Goal: Information Seeking & Learning: Learn about a topic

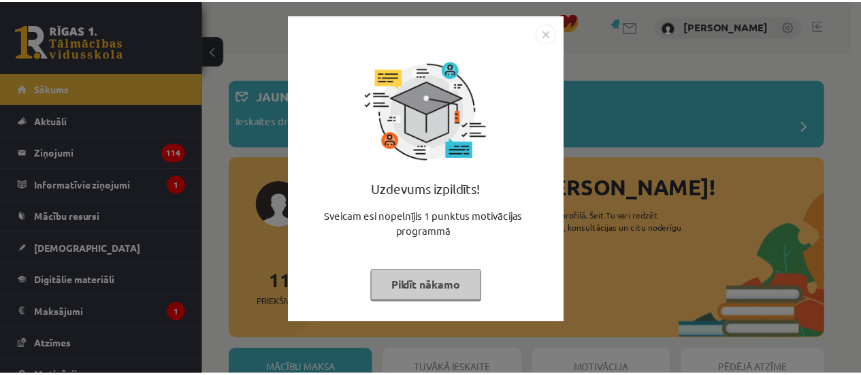
scroll to position [137, 0]
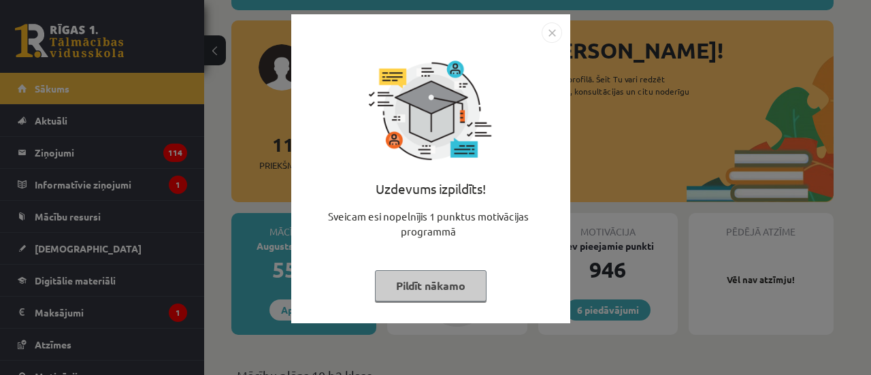
click at [451, 280] on button "Pildīt nākamo" at bounding box center [431, 285] width 112 height 31
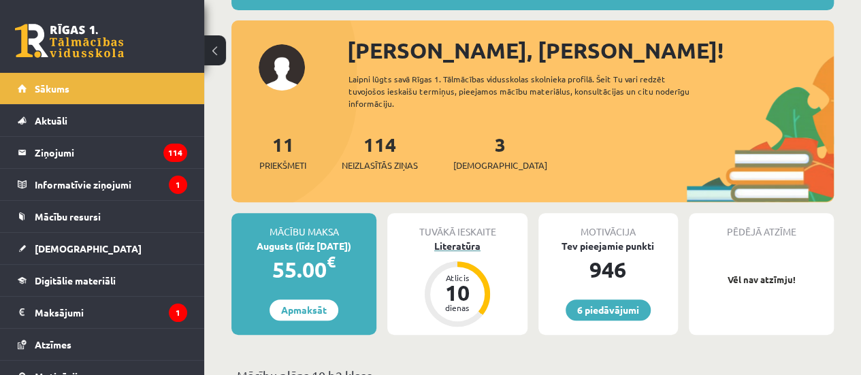
click at [467, 246] on div "Literatūra" at bounding box center [457, 246] width 140 height 14
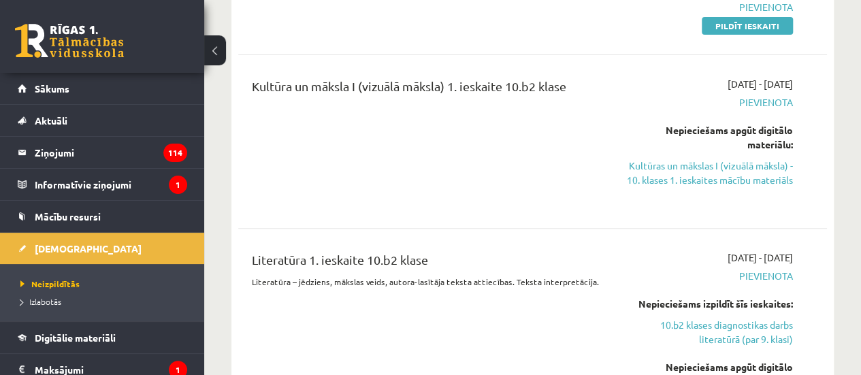
scroll to position [215, 0]
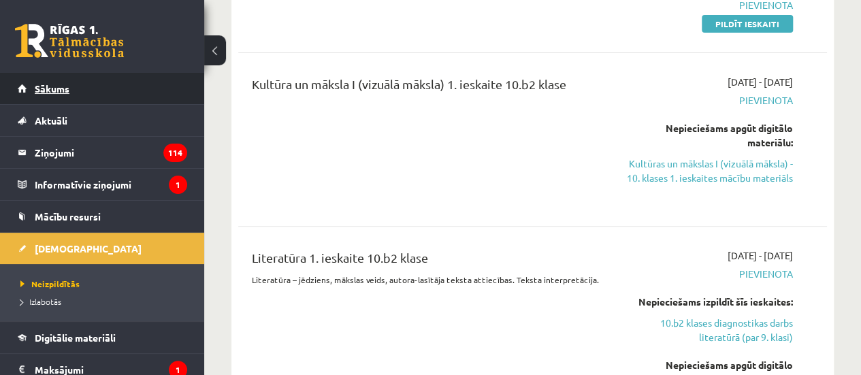
click at [82, 84] on link "Sākums" at bounding box center [102, 88] width 169 height 31
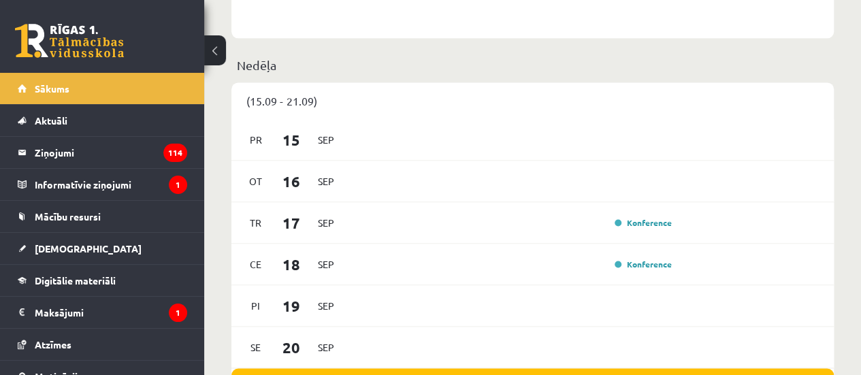
scroll to position [952, 0]
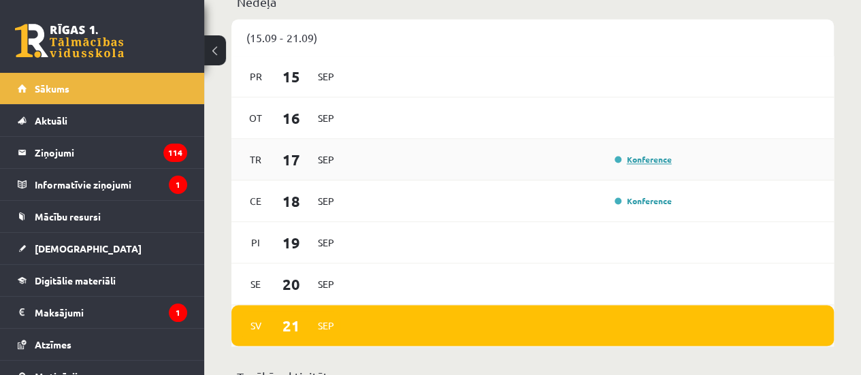
click at [655, 159] on link "Konference" at bounding box center [643, 159] width 57 height 11
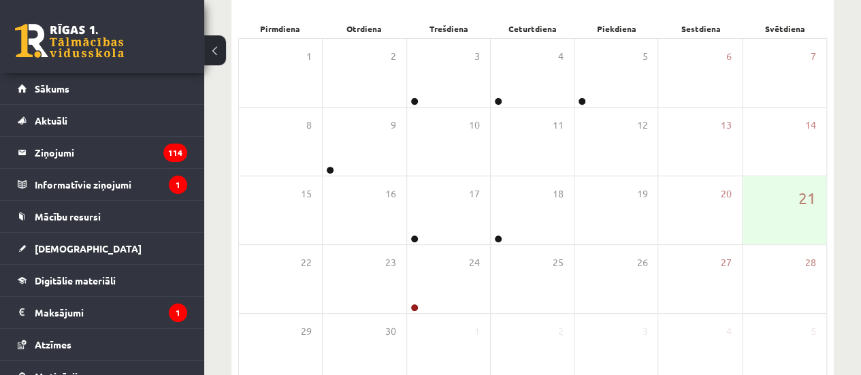
scroll to position [274, 0]
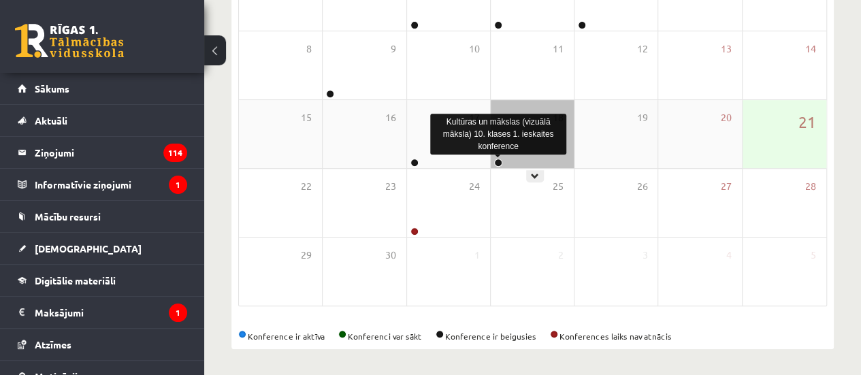
click at [498, 161] on link at bounding box center [498, 163] width 8 height 8
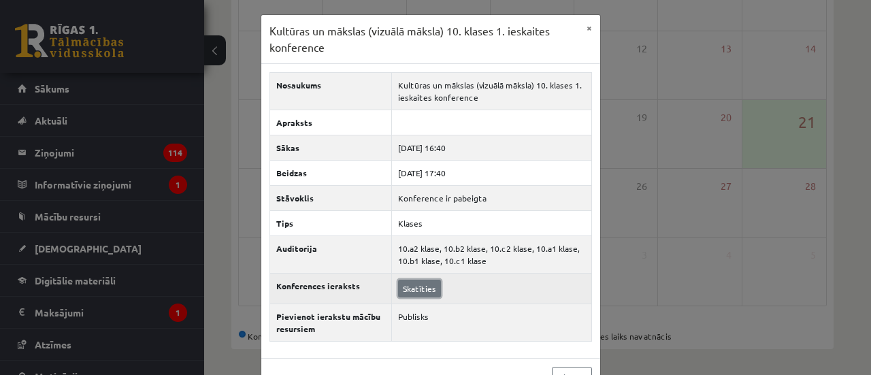
click at [412, 285] on link "Skatīties" at bounding box center [419, 289] width 43 height 18
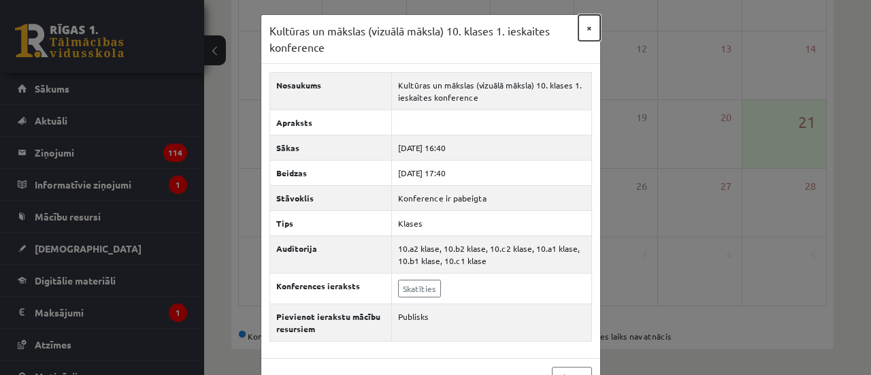
click at [585, 28] on button "×" at bounding box center [590, 28] width 22 height 26
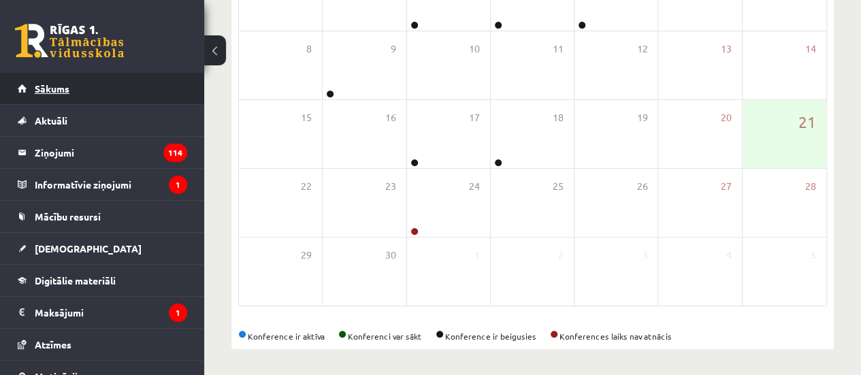
click at [155, 102] on link "Sākums" at bounding box center [102, 88] width 169 height 31
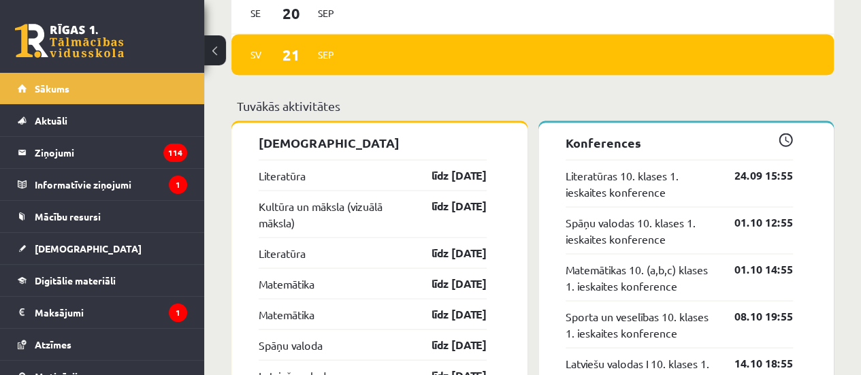
scroll to position [1225, 0]
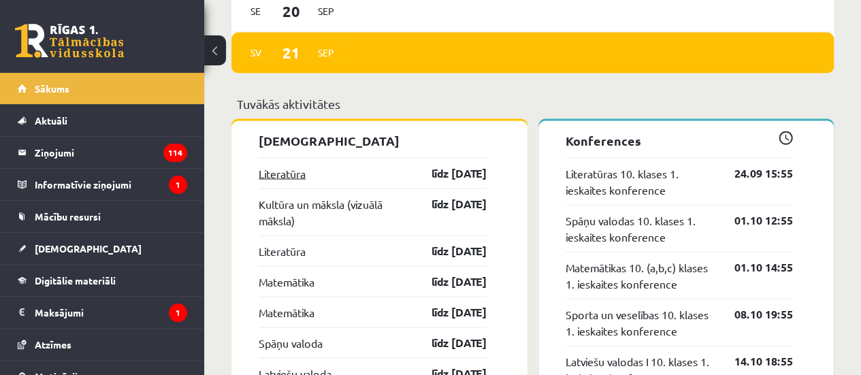
click at [293, 175] on link "Literatūra" at bounding box center [282, 173] width 47 height 16
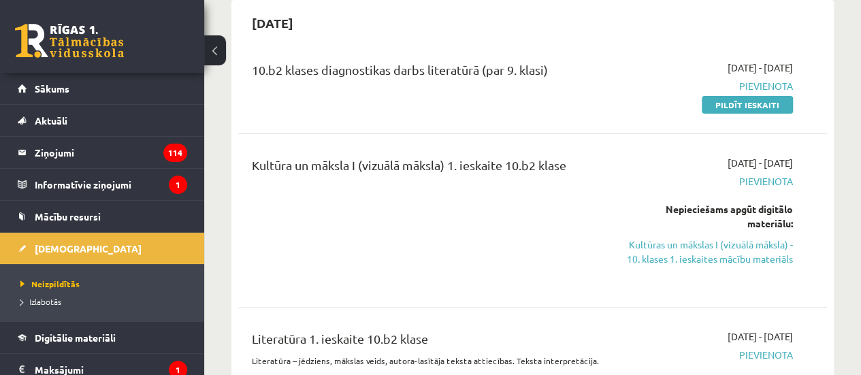
scroll to position [146, 0]
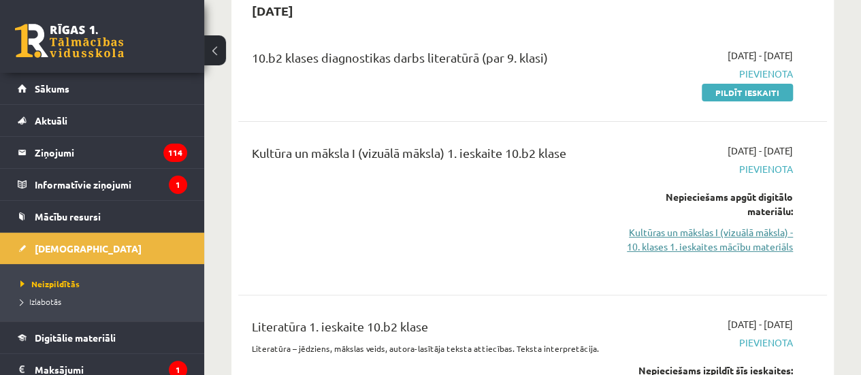
click at [732, 248] on link "Kultūras un mākslas I (vizuālā māksla) - 10. klases 1. ieskaites mācību materiā…" at bounding box center [709, 239] width 167 height 29
